Goal: Find specific page/section: Find specific page/section

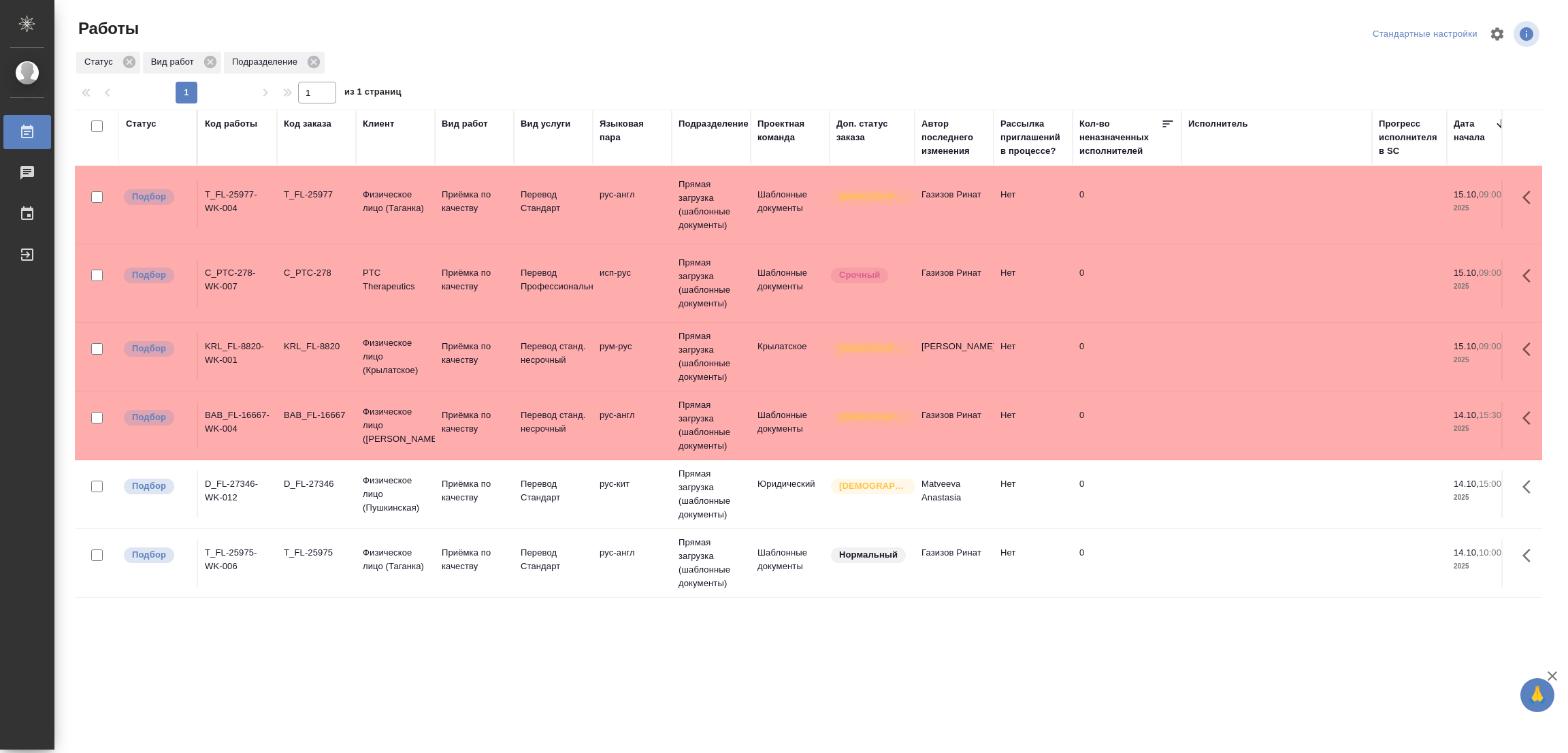
click at [1226, 571] on td at bounding box center [1277, 562] width 191 height 48
